Goal: Task Accomplishment & Management: Use online tool/utility

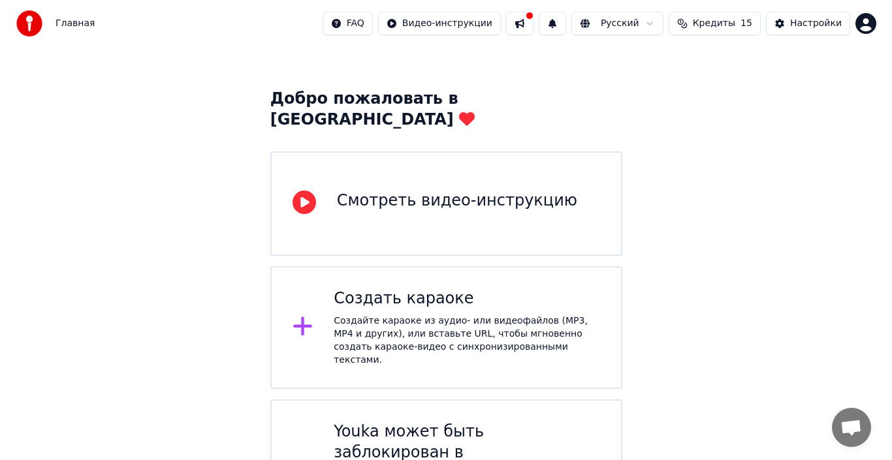
scroll to position [59, 0]
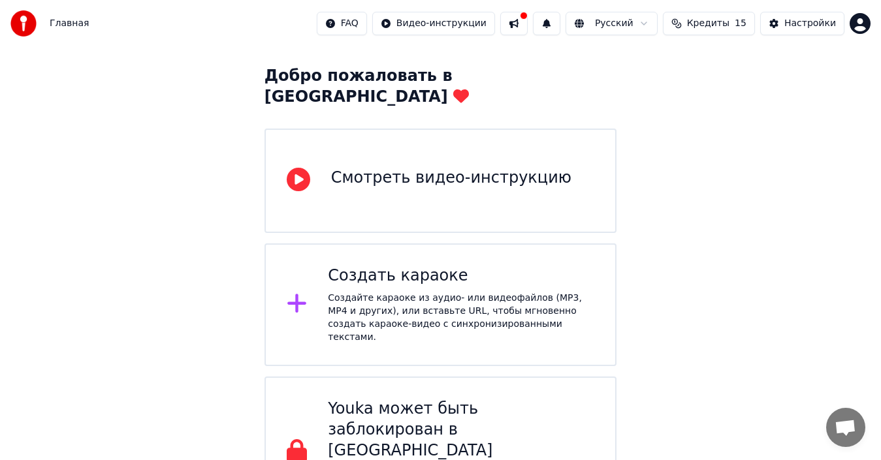
click at [527, 14] on div at bounding box center [524, 16] width 8 height 8
click at [416, 269] on div "Создать караоке Создайте караоке из аудио- или видеофайлов (MP3, MP4 и других),…" at bounding box center [461, 305] width 266 height 78
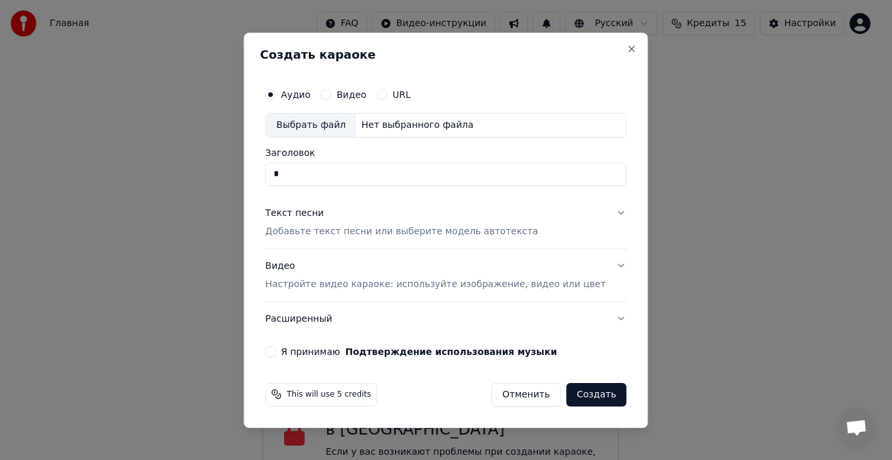
click at [315, 123] on div "Выбрать файл" at bounding box center [311, 126] width 90 height 24
type input "*"
click at [299, 236] on p "Добавьте текст песни или выберите модель автотекста" at bounding box center [401, 231] width 273 height 13
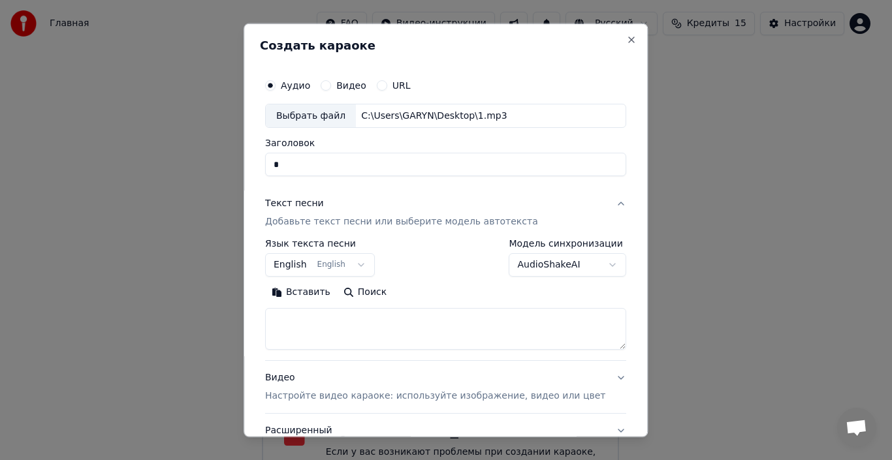
click at [304, 264] on button "English English" at bounding box center [320, 265] width 110 height 24
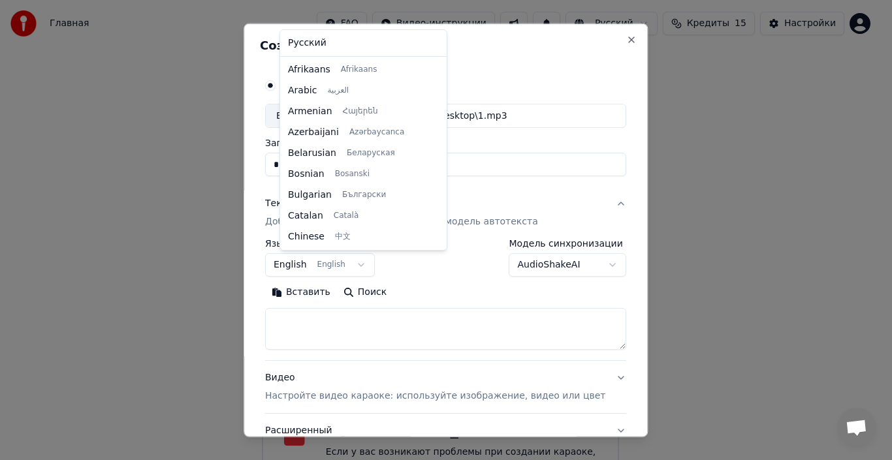
scroll to position [104, 0]
select select "**"
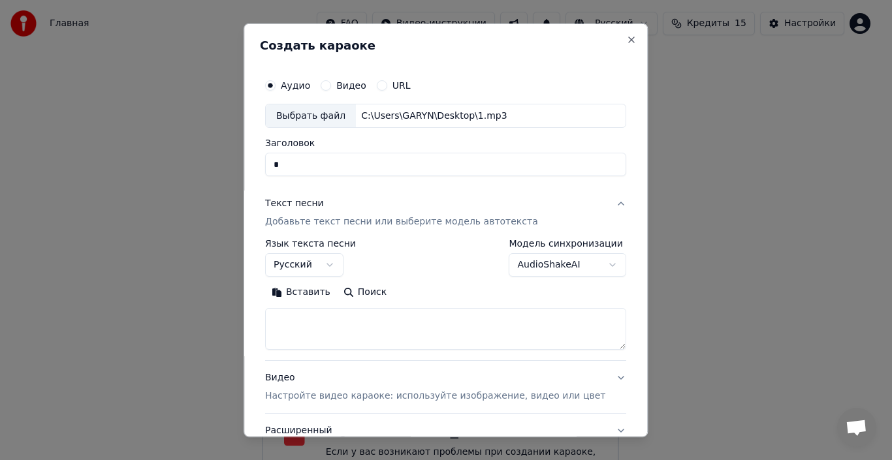
click at [294, 319] on textarea at bounding box center [445, 329] width 361 height 42
paste textarea "**********"
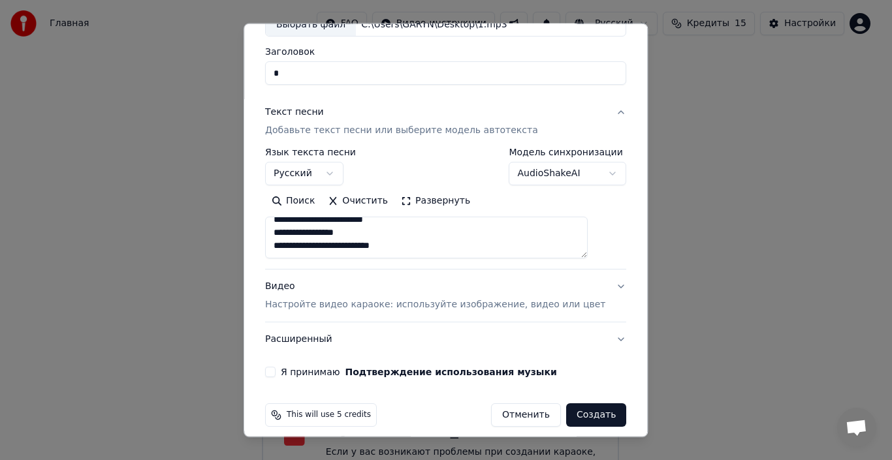
scroll to position [102, 0]
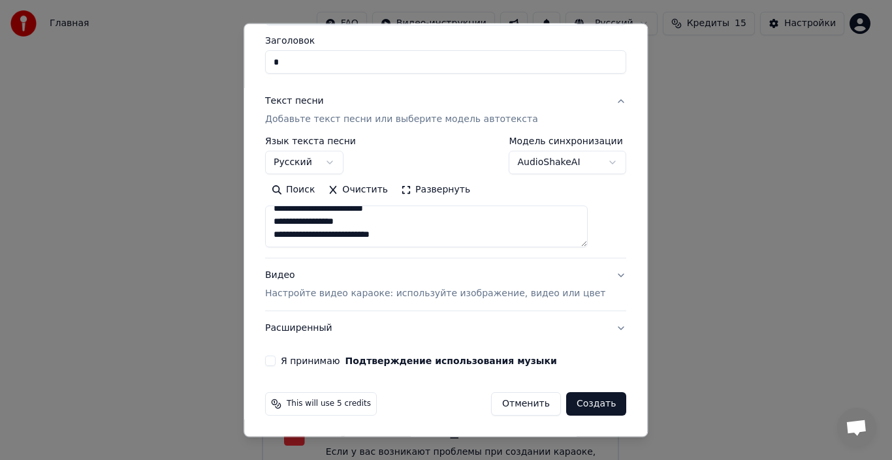
type textarea "**********"
click at [569, 409] on button "Создать" at bounding box center [596, 404] width 60 height 24
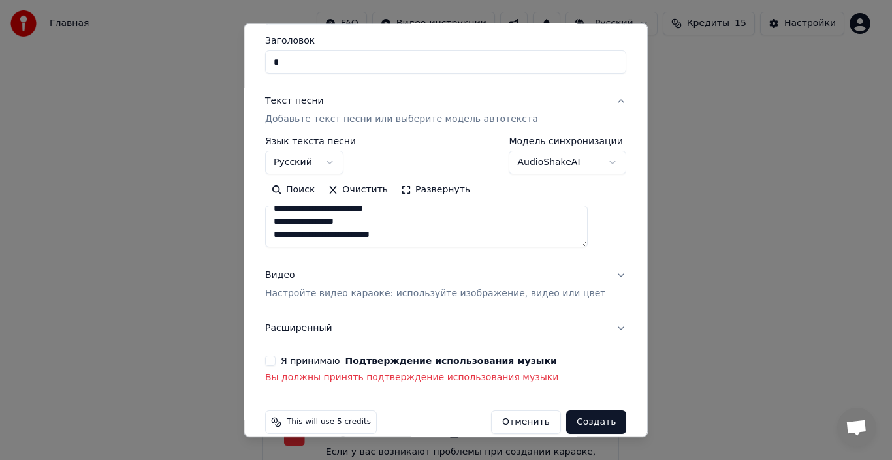
click at [275, 362] on button "Я принимаю Подтверждение использования музыки" at bounding box center [270, 361] width 10 height 10
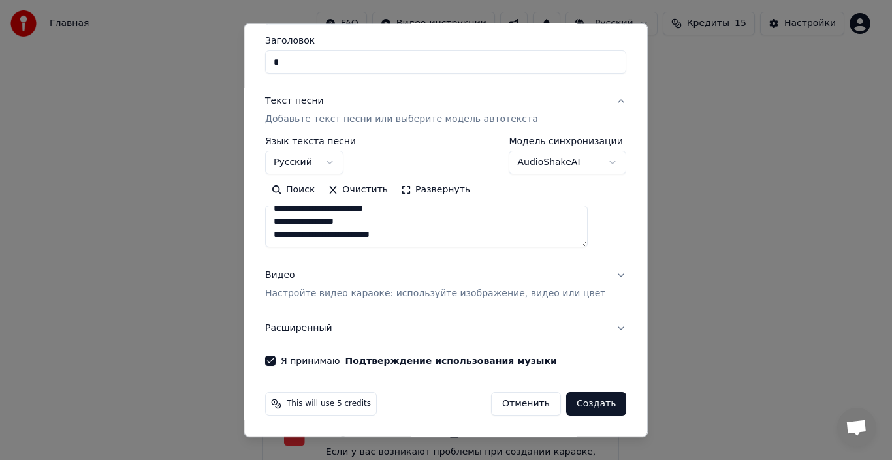
click at [584, 406] on button "Создать" at bounding box center [596, 404] width 60 height 24
click at [583, 405] on button "Создать" at bounding box center [596, 404] width 60 height 24
click at [428, 190] on button "Развернуть" at bounding box center [435, 190] width 82 height 21
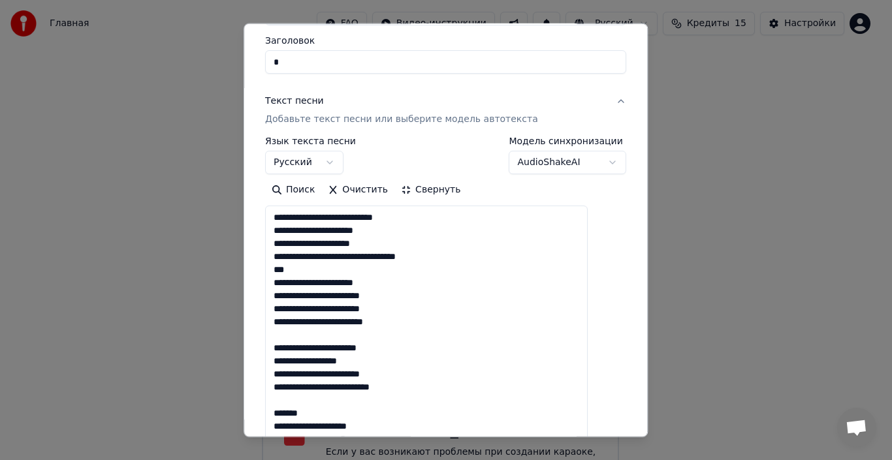
click at [428, 190] on button "Свернуть" at bounding box center [430, 190] width 72 height 21
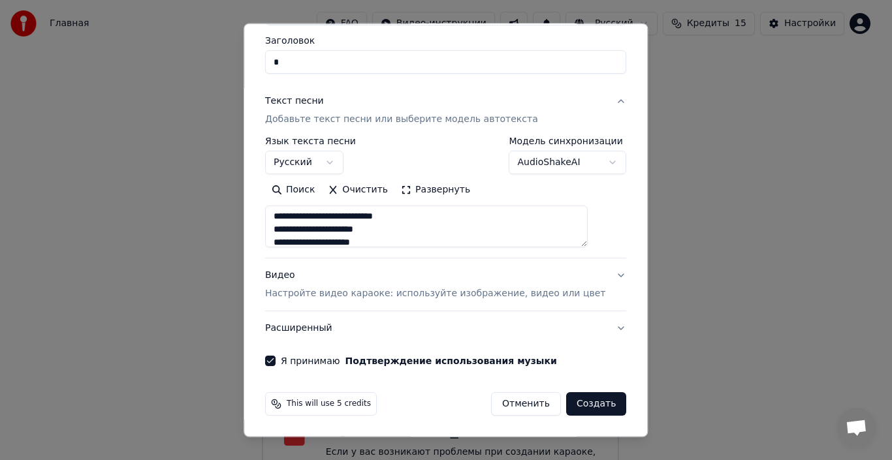
click at [593, 405] on button "Создать" at bounding box center [596, 404] width 60 height 24
click at [569, 405] on button "Создать" at bounding box center [596, 404] width 60 height 24
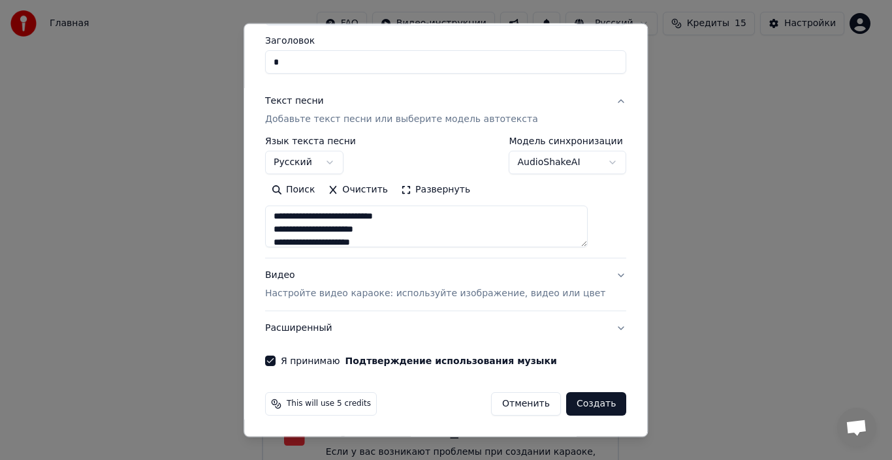
click at [569, 405] on button "Создать" at bounding box center [596, 404] width 60 height 24
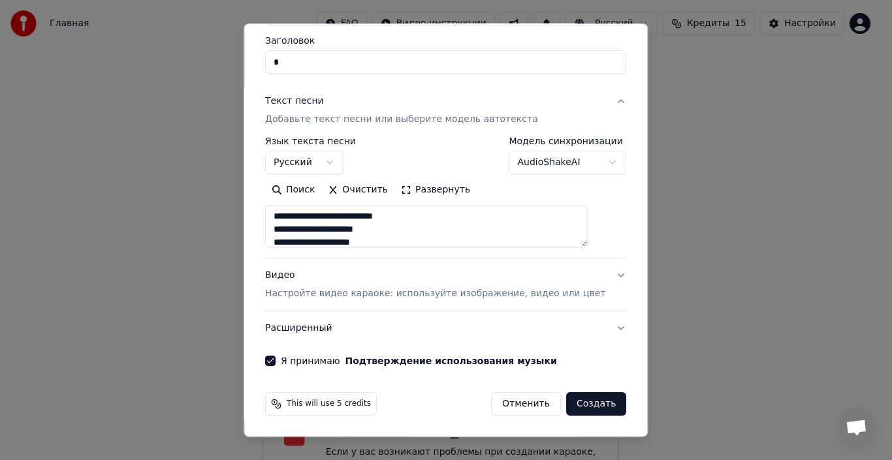
click at [569, 405] on button "Создать" at bounding box center [596, 404] width 60 height 24
click at [573, 400] on button "Создать" at bounding box center [596, 404] width 60 height 24
click at [317, 61] on input "*" at bounding box center [445, 62] width 361 height 24
type input "*"
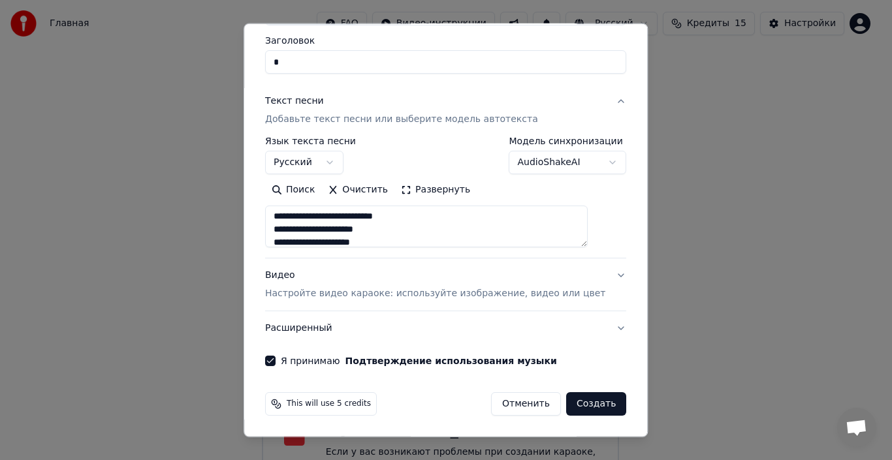
click at [572, 394] on button "Создать" at bounding box center [596, 404] width 60 height 24
click at [572, 401] on button "Создать" at bounding box center [596, 404] width 60 height 24
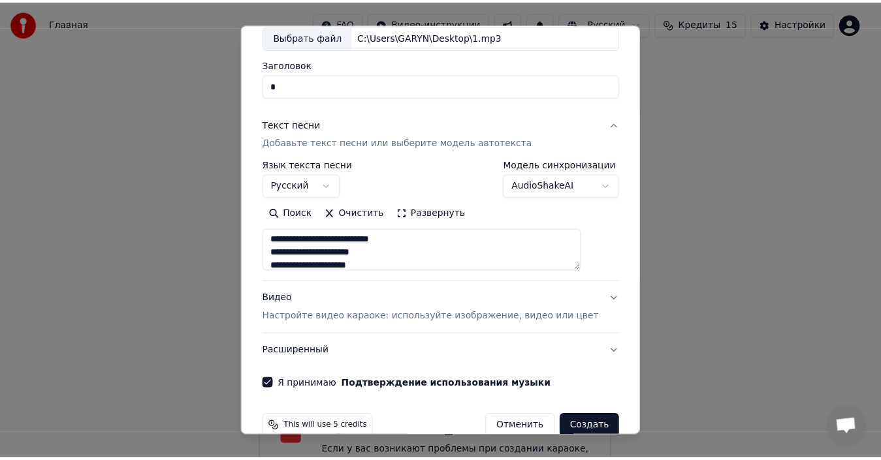
scroll to position [102, 0]
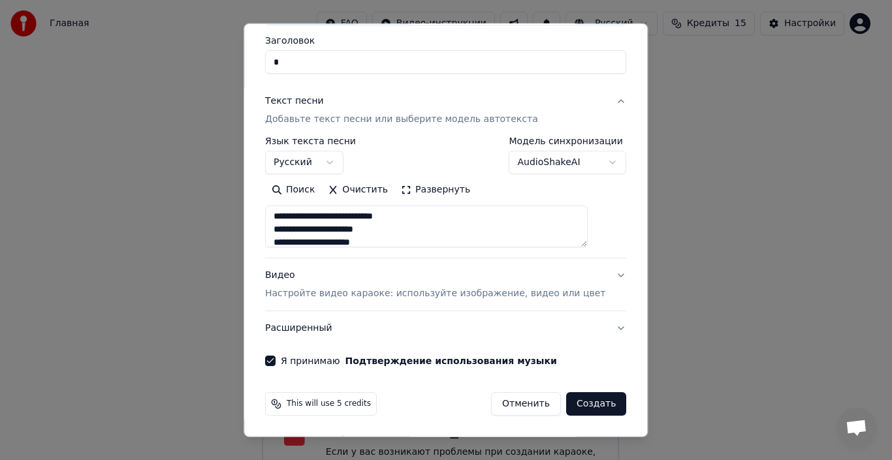
click at [577, 403] on button "Создать" at bounding box center [596, 404] width 60 height 24
select select
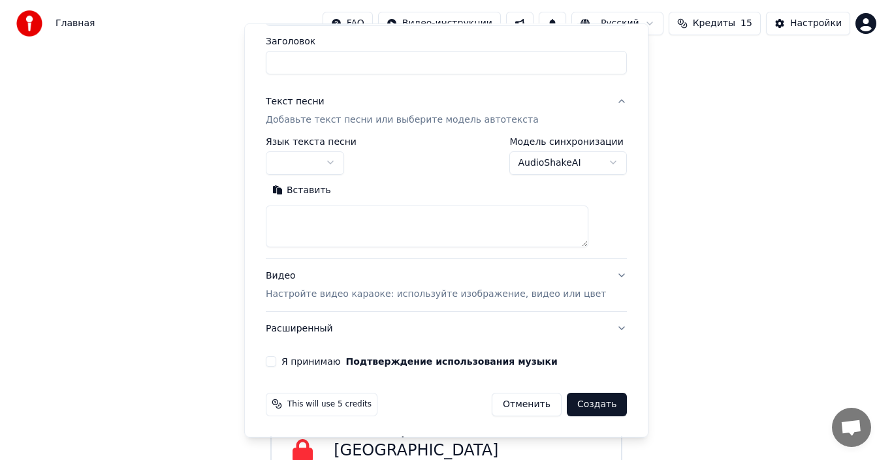
scroll to position [0, 0]
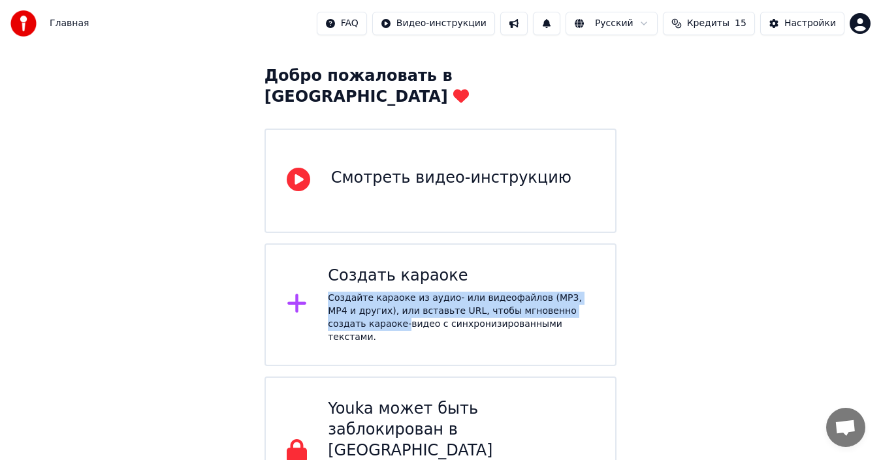
drag, startPoint x: 635, startPoint y: 293, endPoint x: 642, endPoint y: 262, distance: 32.3
click at [527, 24] on button at bounding box center [513, 24] width 27 height 24
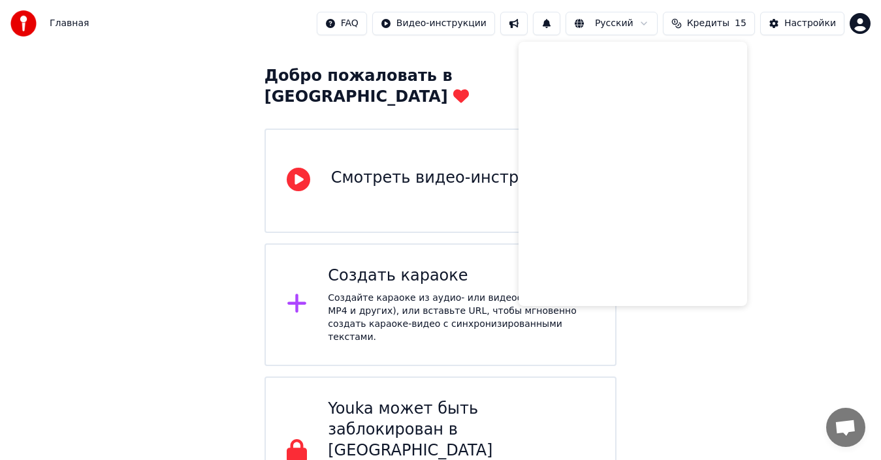
click at [129, 126] on div "Добро пожаловать в Youka Смотреть видео-инструкцию Создать караоке Создайте кар…" at bounding box center [440, 258] width 881 height 541
click at [858, 21] on html "Главная FAQ Видео-инструкции Русский Кредиты 15 Настройки Добро пожаловать в Yo…" at bounding box center [440, 235] width 881 height 588
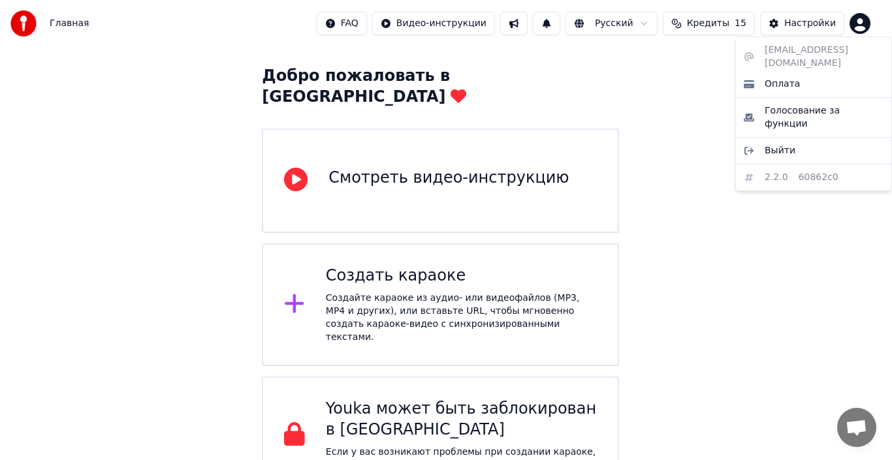
click at [732, 289] on html "Главная FAQ Видео-инструкции Русский Кредиты 15 Настройки Добро пожаловать в Yo…" at bounding box center [446, 218] width 892 height 554
click at [855, 26] on html "Главная FAQ Видео-инструкции Русский Кредиты 15 Настройки Добро пожаловать в Yo…" at bounding box center [446, 218] width 892 height 554
